Goal: Task Accomplishment & Management: Use online tool/utility

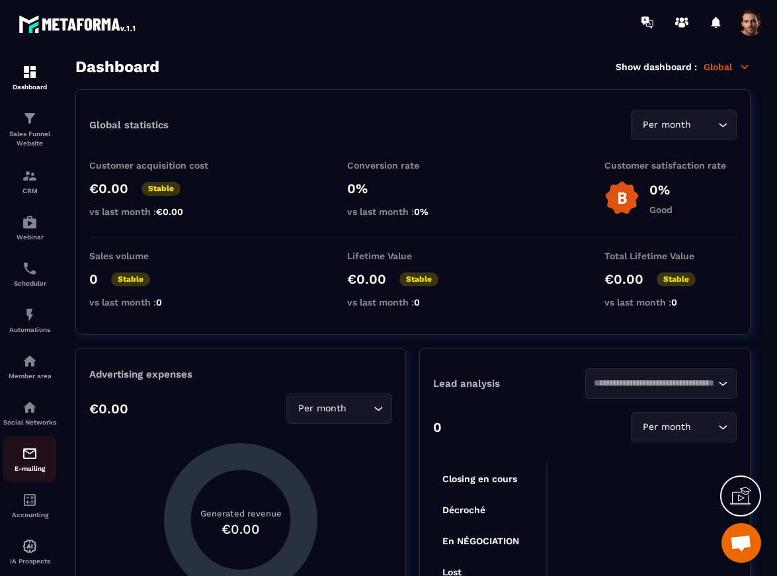
click at [34, 462] on img at bounding box center [30, 454] width 16 height 16
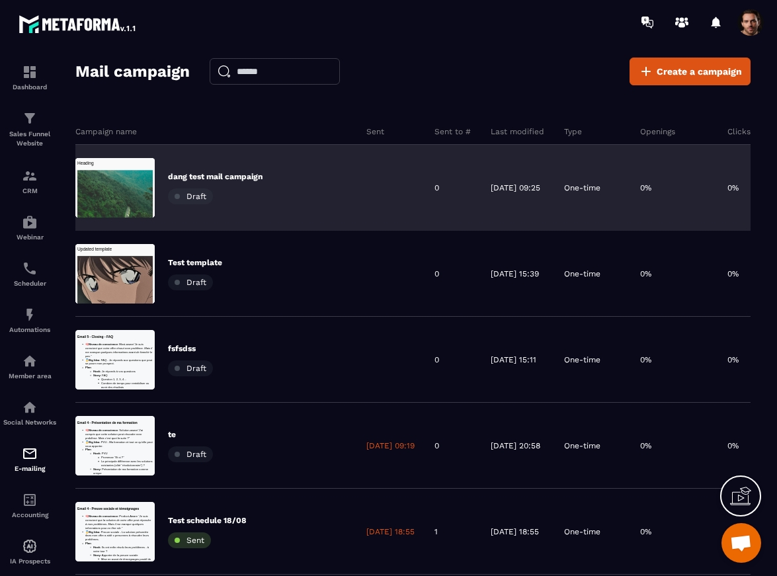
click at [630, 208] on div "One-time" at bounding box center [592, 188] width 76 height 86
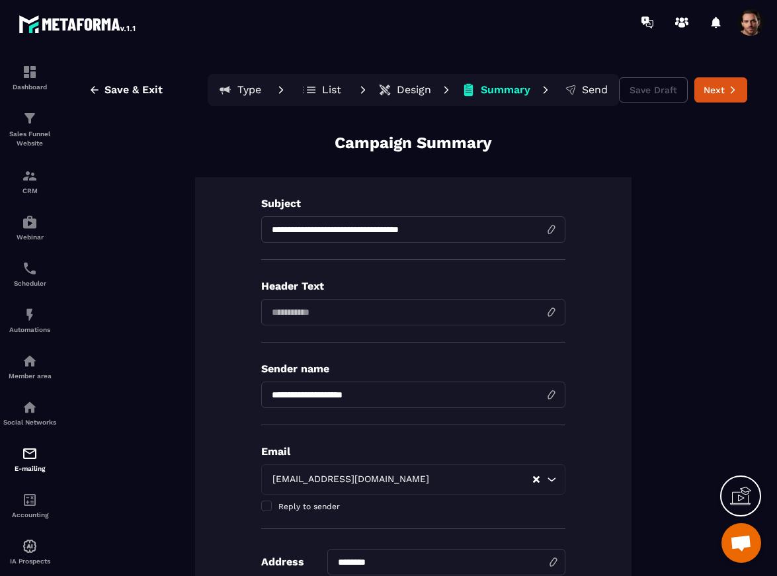
click at [397, 97] on p "Design" at bounding box center [414, 89] width 34 height 13
